Goal: Task Accomplishment & Management: Use online tool/utility

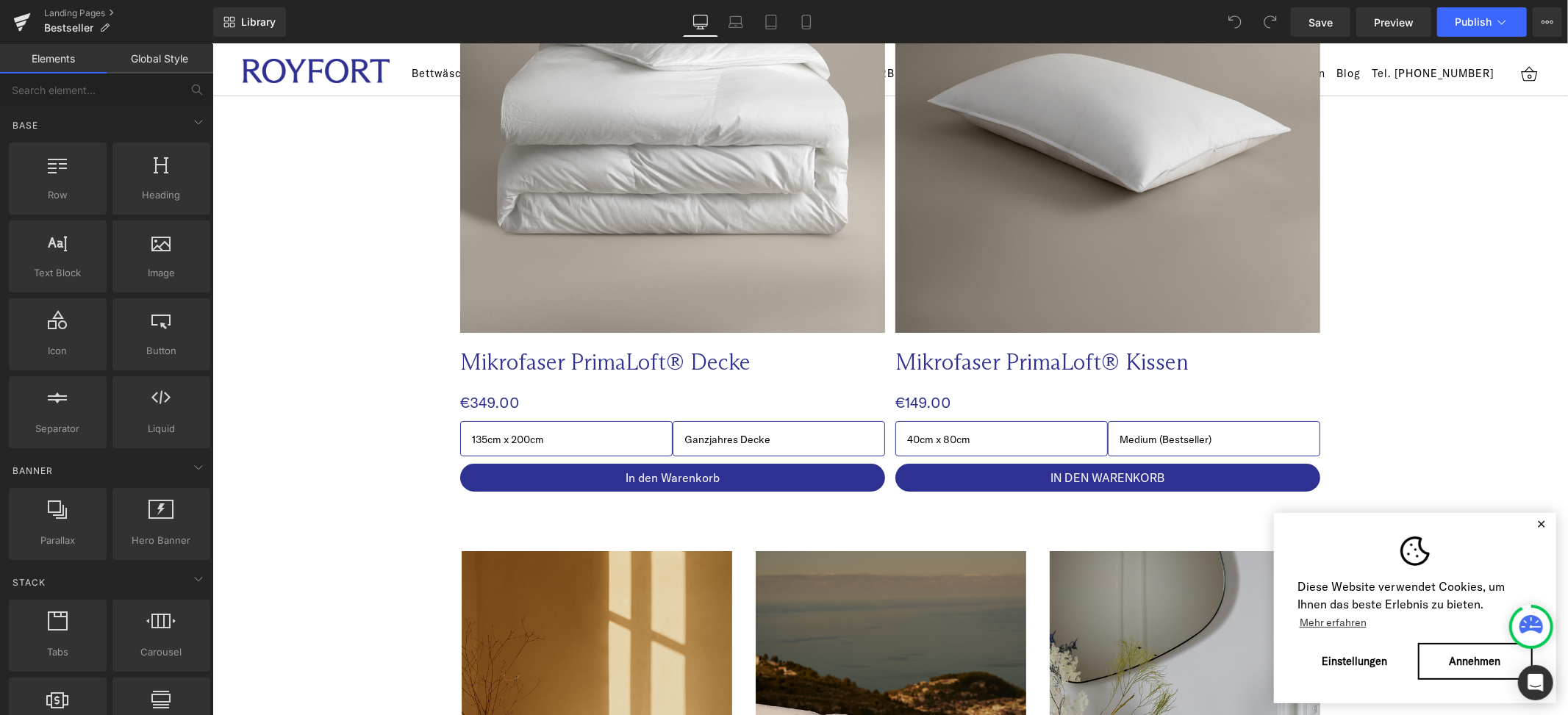
scroll to position [4733, 0]
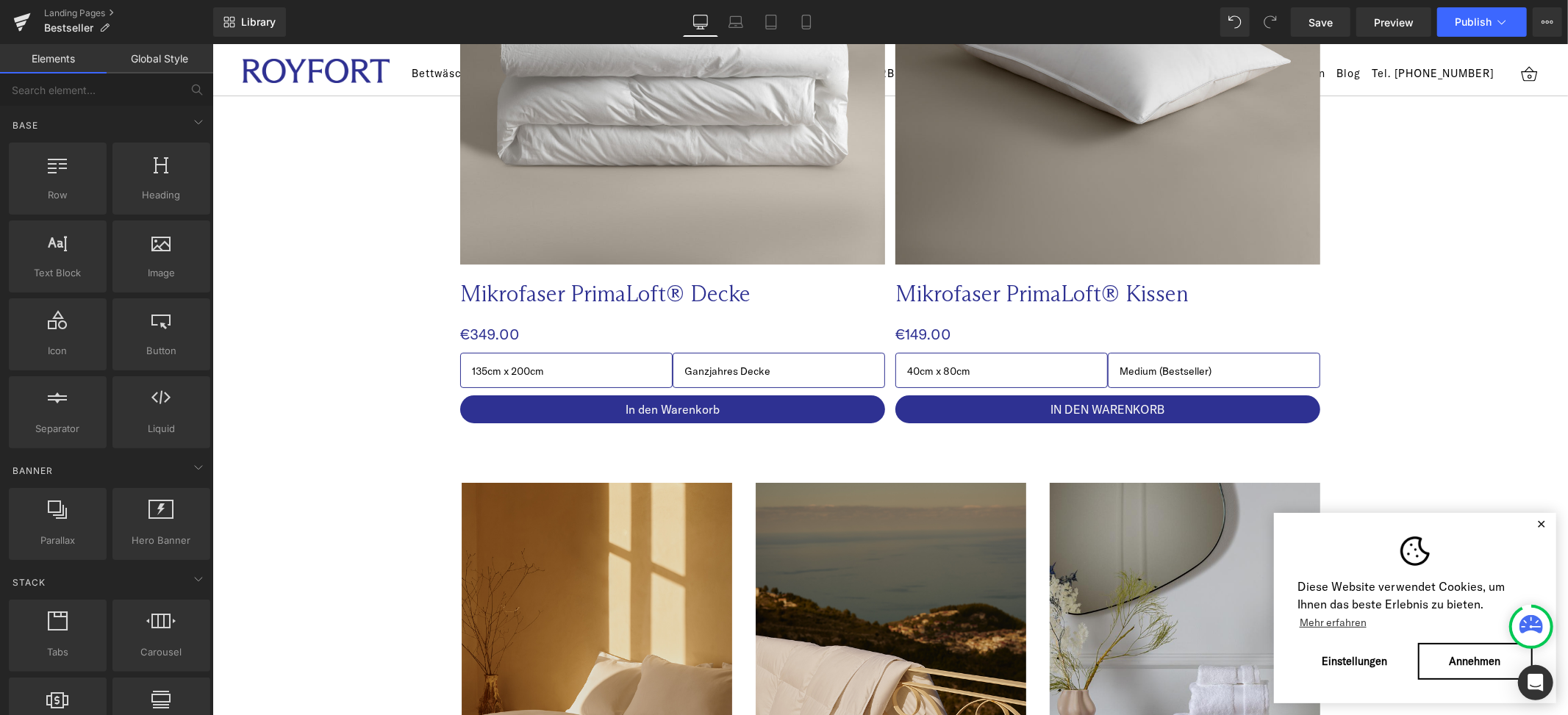
click at [686, 400] on span "(P) Cart Button" at bounding box center [671, 408] width 67 height 18
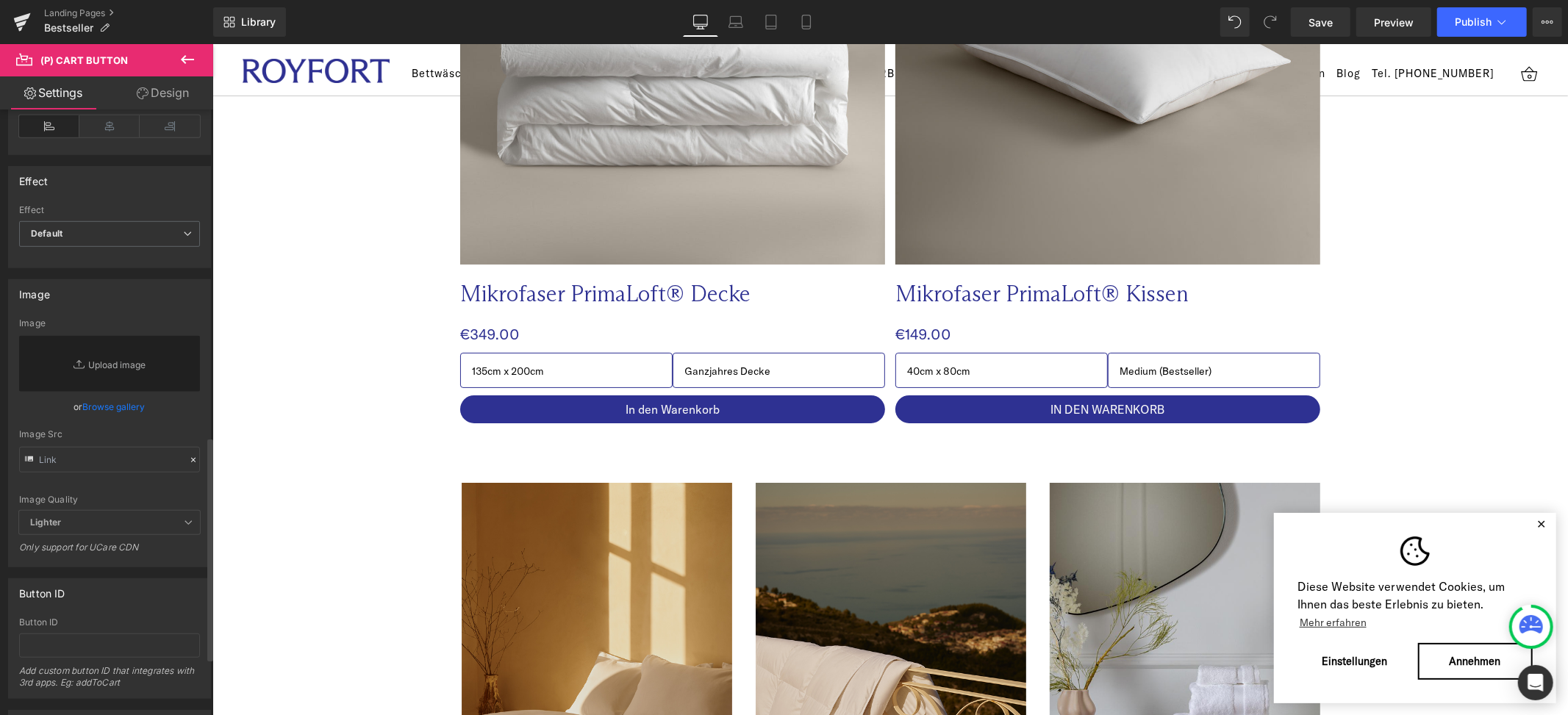
scroll to position [752, 0]
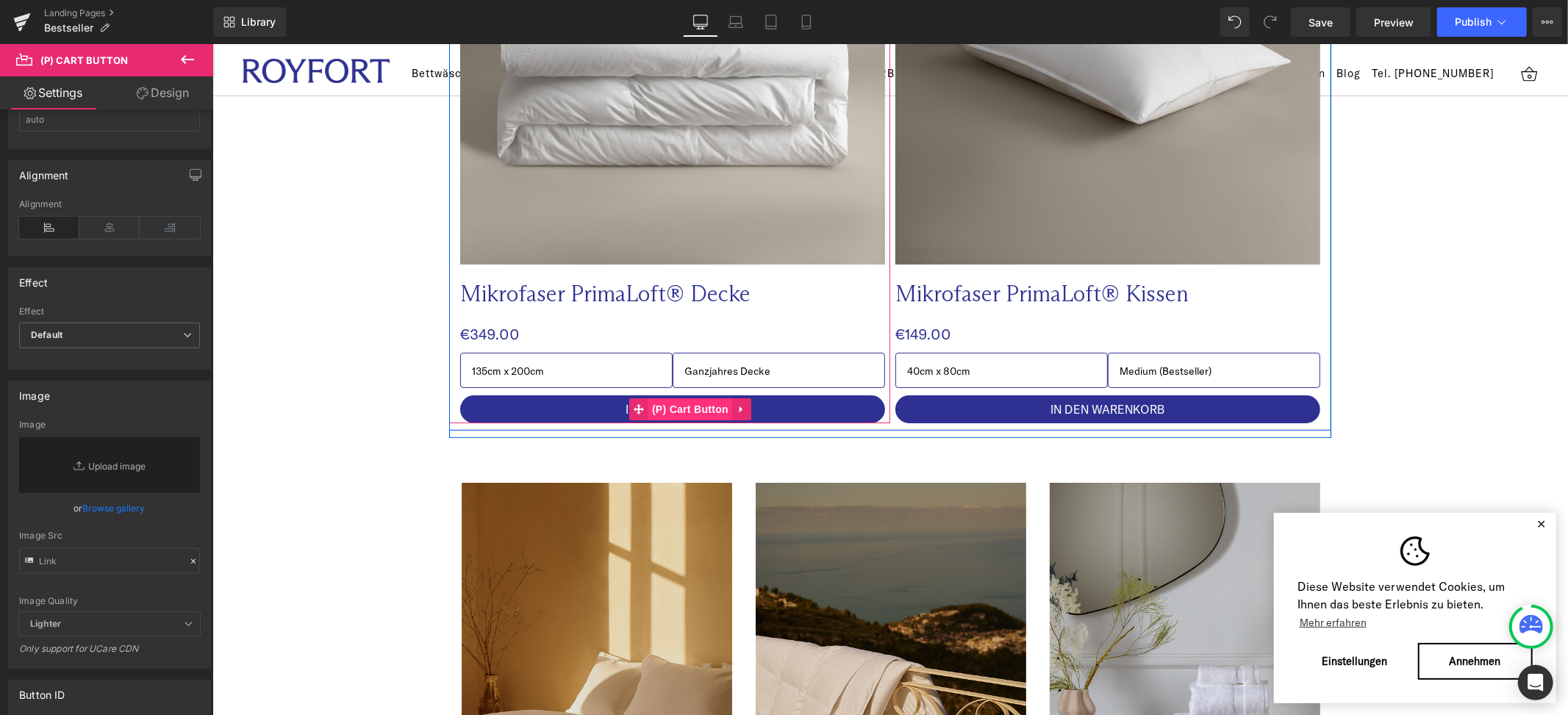
click at [694, 397] on span "(P) Cart Button" at bounding box center [689, 408] width 84 height 22
click at [739, 405] on icon at bounding box center [740, 408] width 3 height 7
click at [656, 397] on span "(P) Cart Button" at bounding box center [661, 408] width 84 height 22
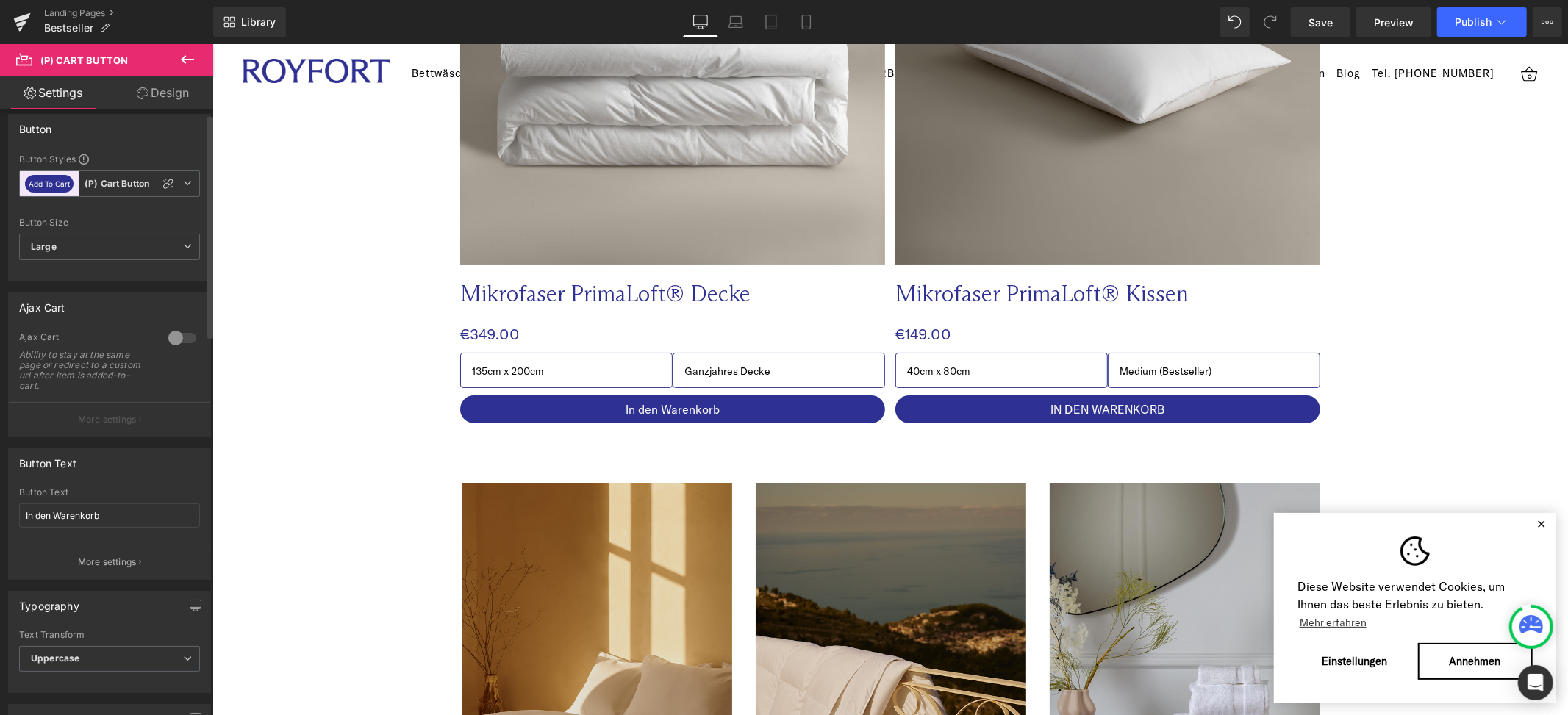
scroll to position [11, 0]
click at [135, 648] on span "Uppercase" at bounding box center [109, 658] width 181 height 26
click at [127, 680] on li "None" at bounding box center [106, 684] width 175 height 22
click at [127, 658] on span "None" at bounding box center [109, 658] width 181 height 26
click at [123, 694] on li "None" at bounding box center [106, 684] width 175 height 22
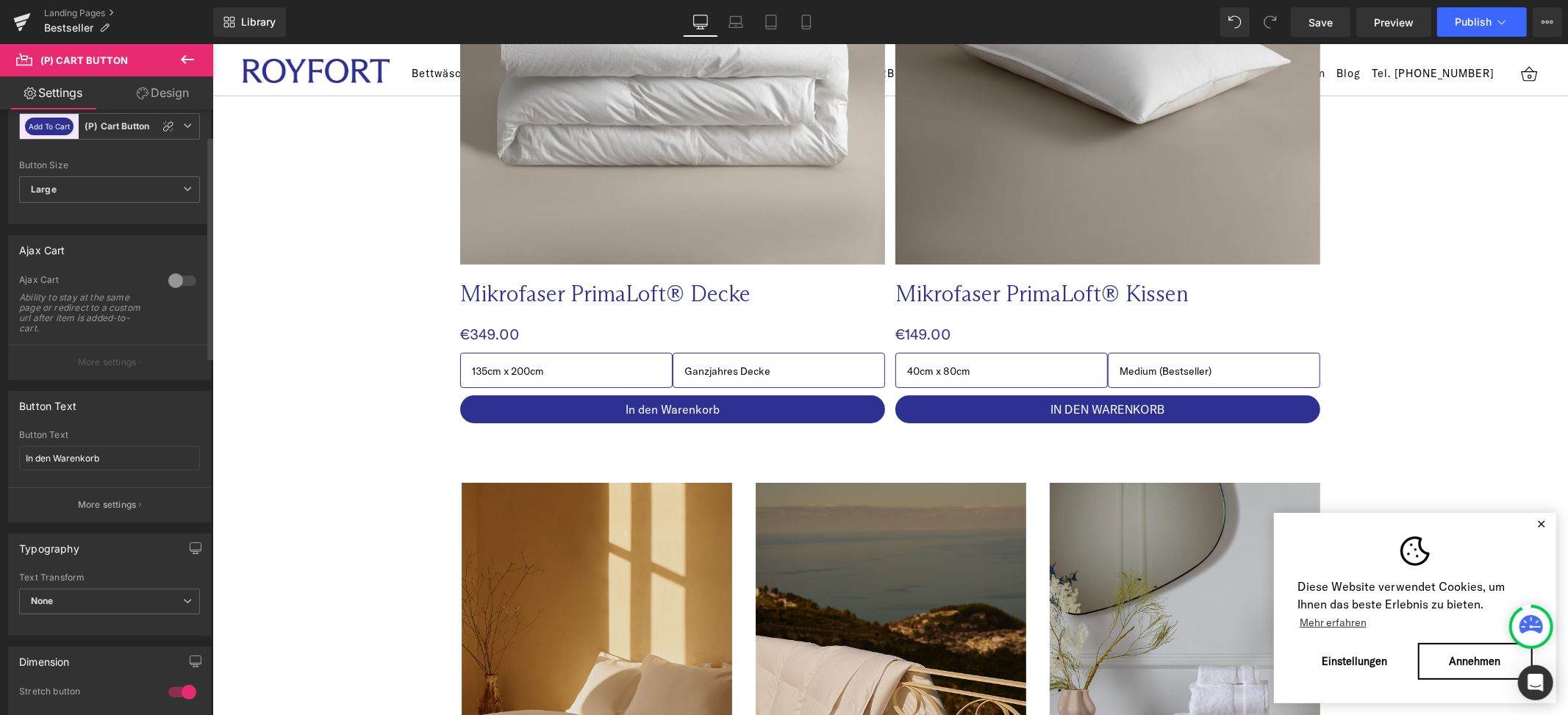
scroll to position [71, 0]
click at [119, 595] on span "None" at bounding box center [109, 598] width 181 height 26
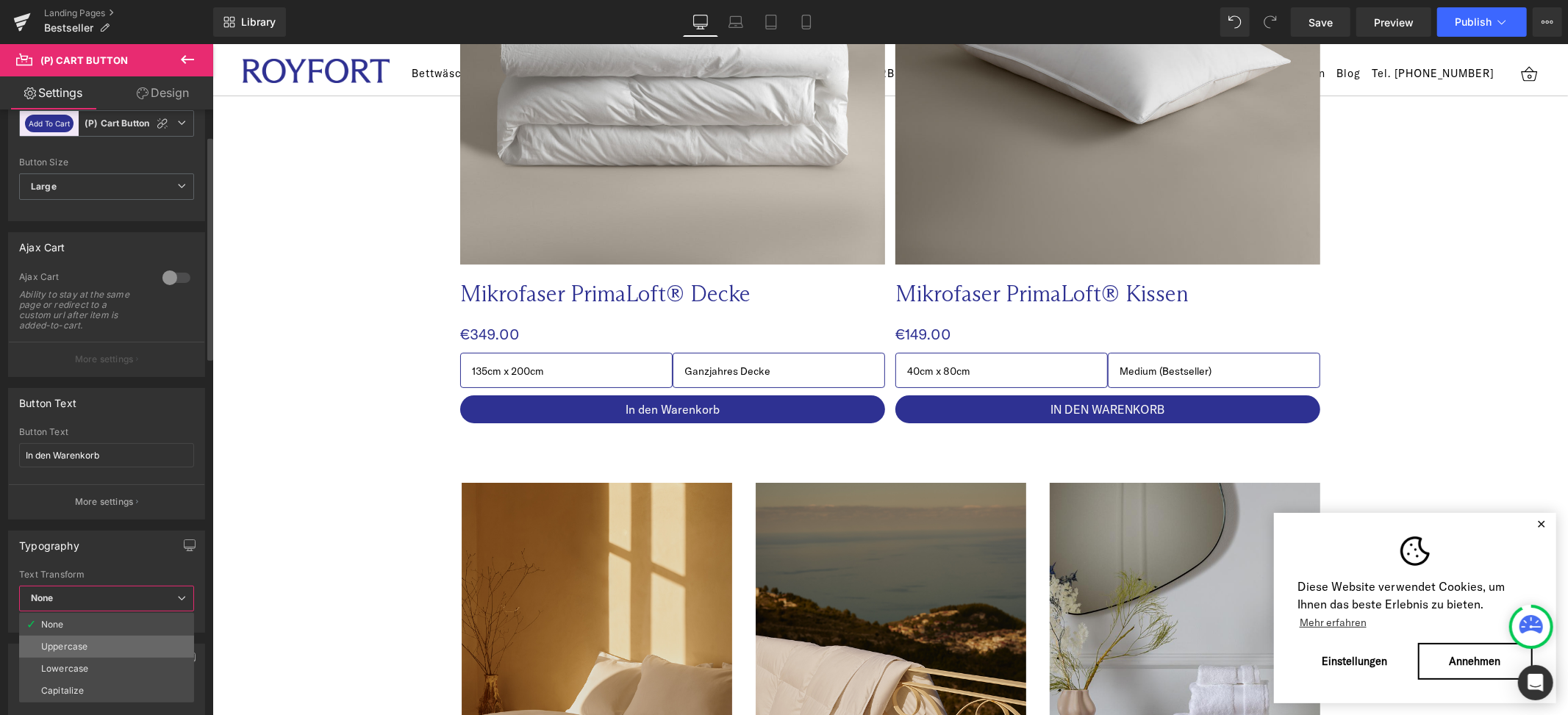
click at [106, 646] on li "Uppercase" at bounding box center [106, 647] width 175 height 22
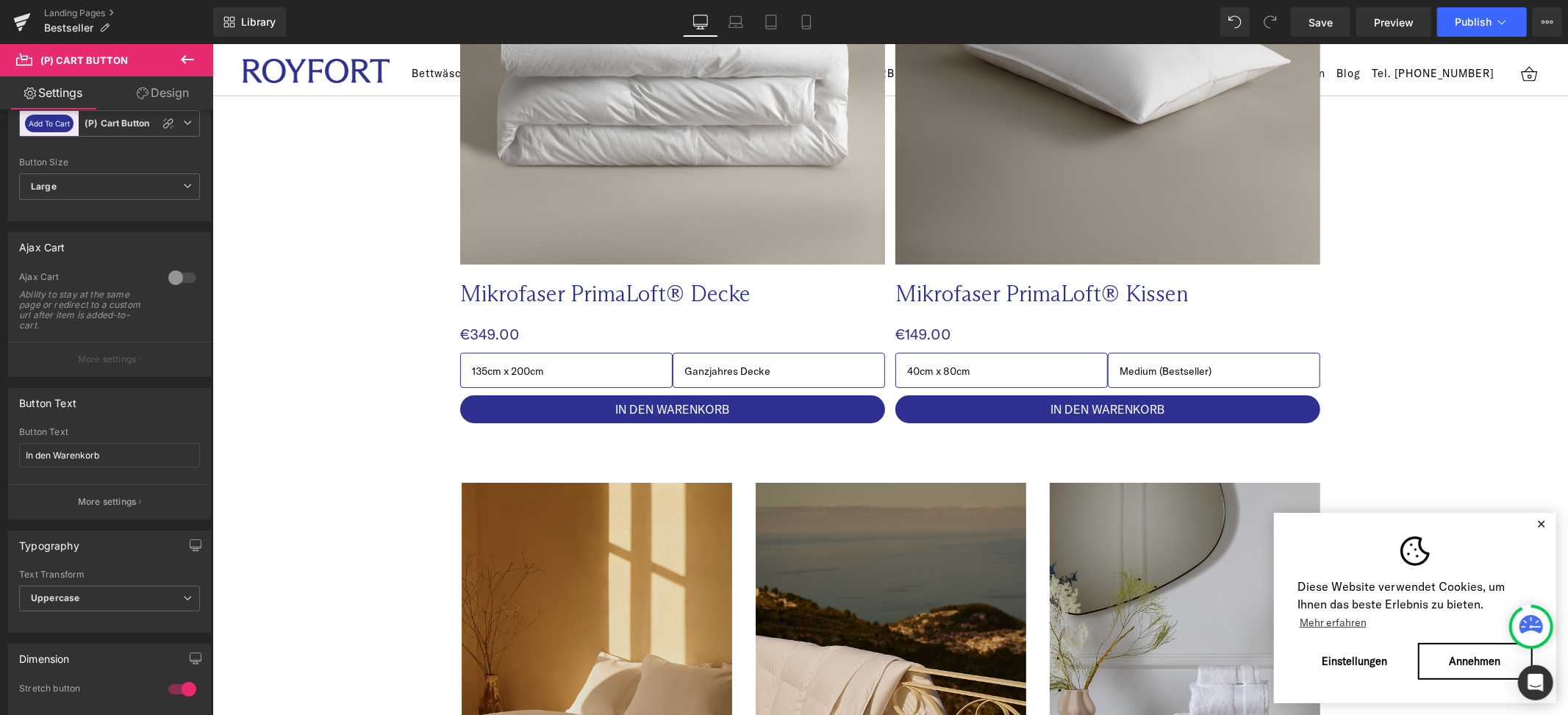
drag, startPoint x: 1323, startPoint y: 19, endPoint x: 1290, endPoint y: 42, distance: 40.2
click at [1323, 19] on span "Save" at bounding box center [1320, 22] width 25 height 16
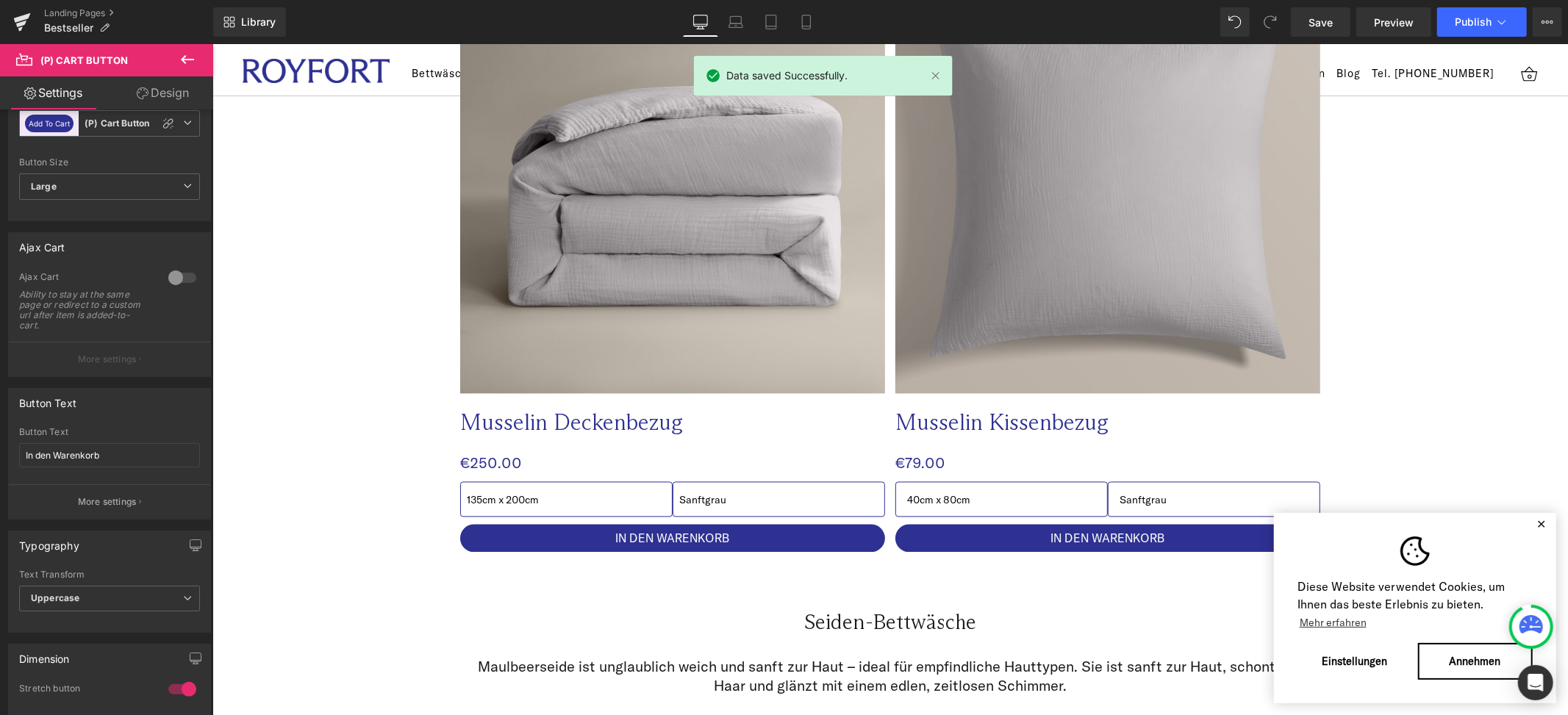
scroll to position [2318, 0]
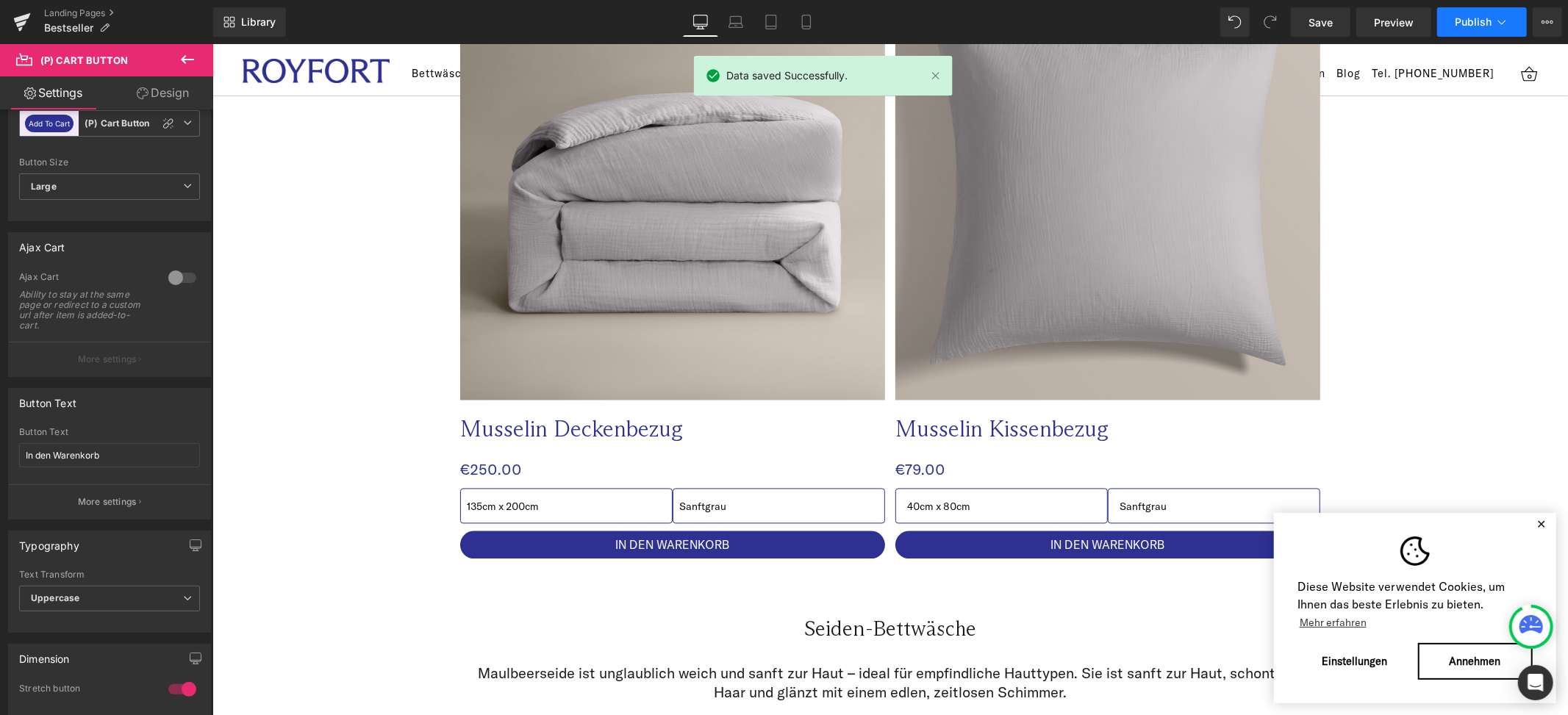
click at [1461, 16] on span "Publish" at bounding box center [1473, 22] width 36 height 12
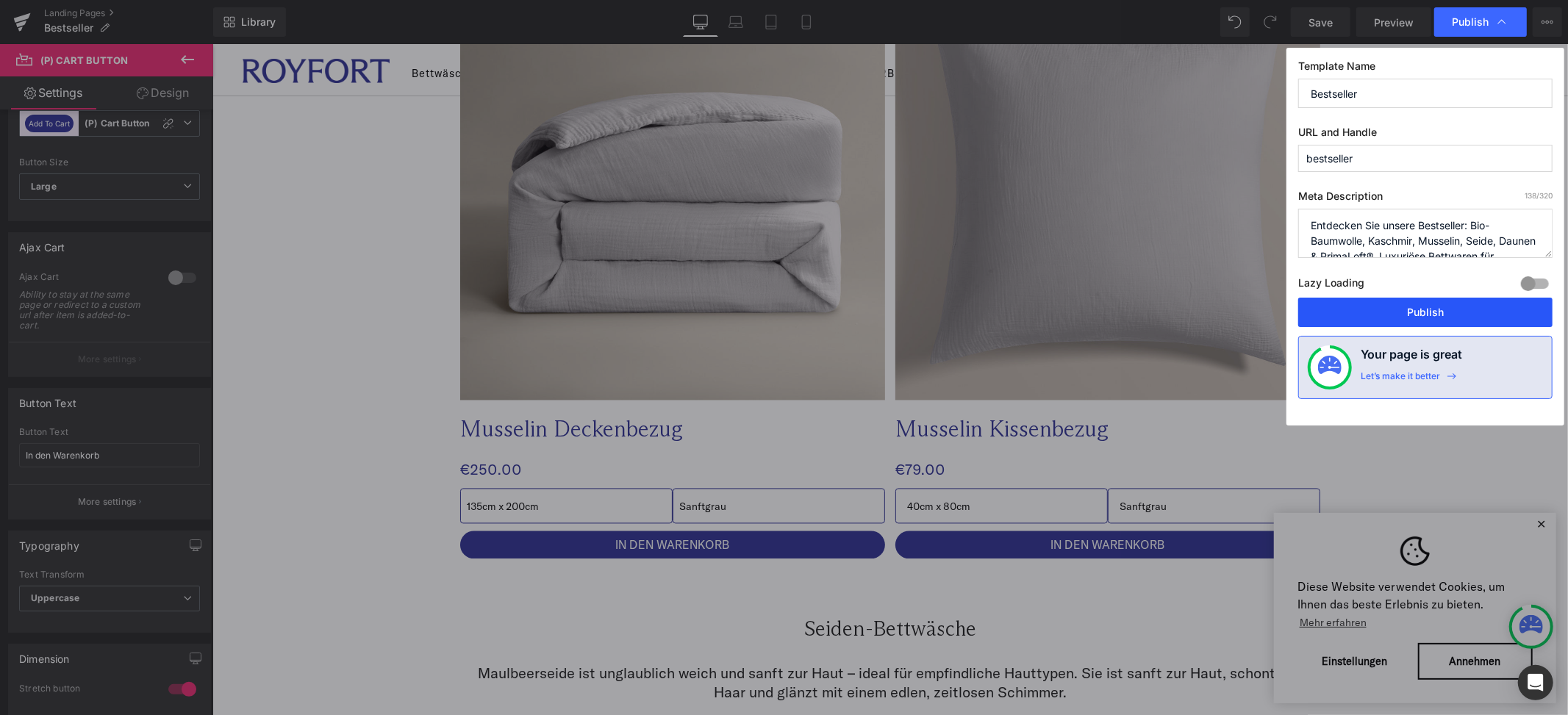
click at [1351, 323] on button "Publish" at bounding box center [1426, 312] width 255 height 30
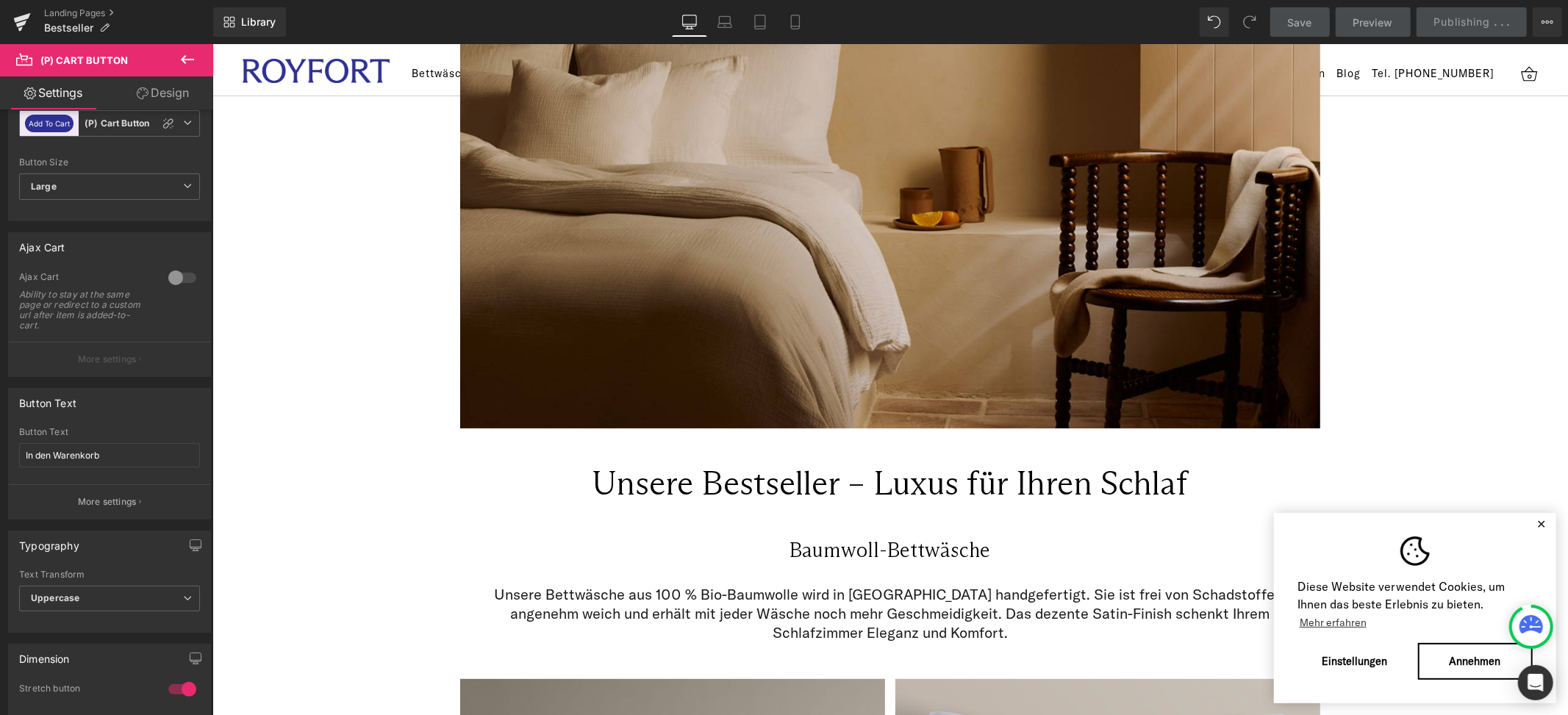
scroll to position [0, 0]
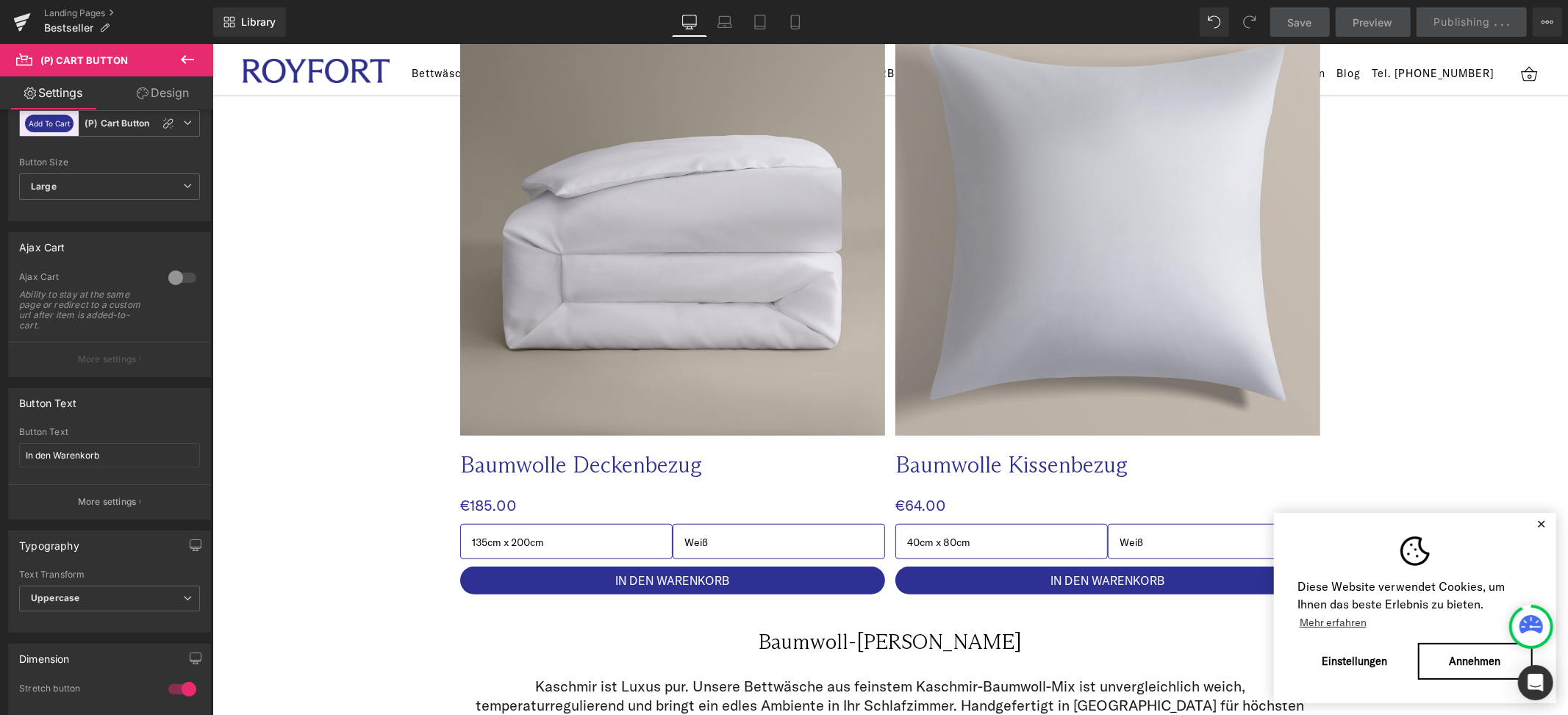
scroll to position [829, 0]
